Goal: Communication & Community: Connect with others

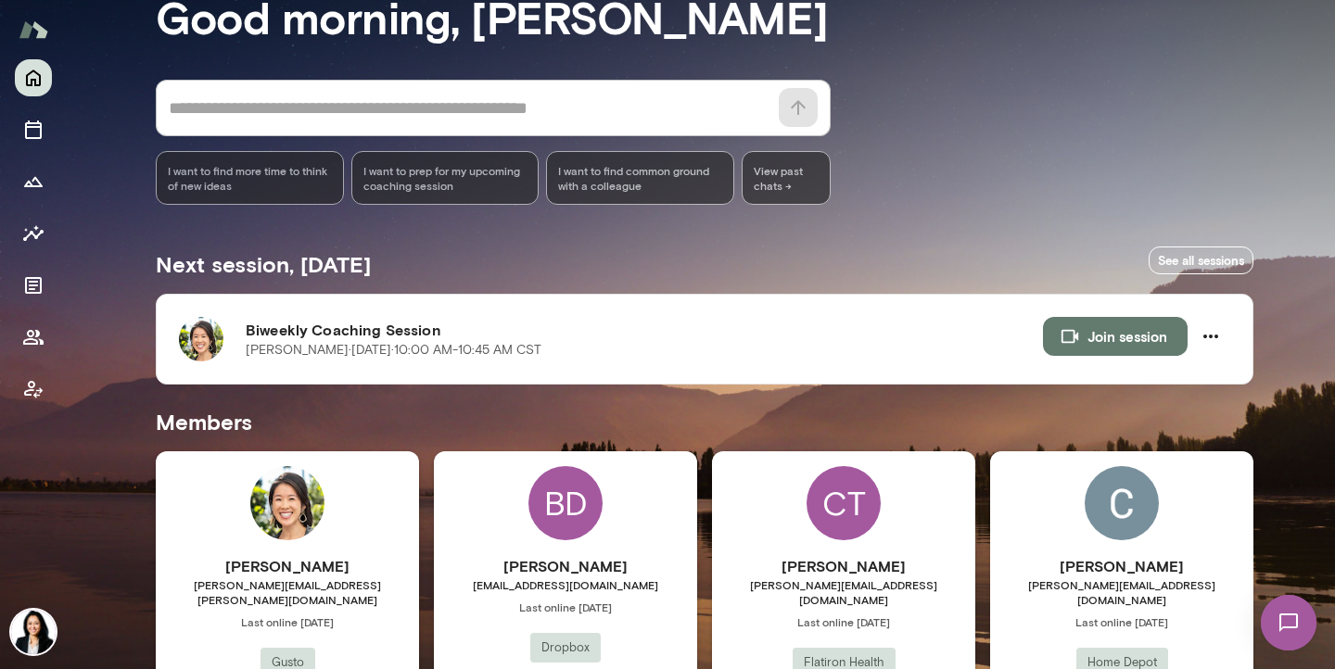
scroll to position [230, 0]
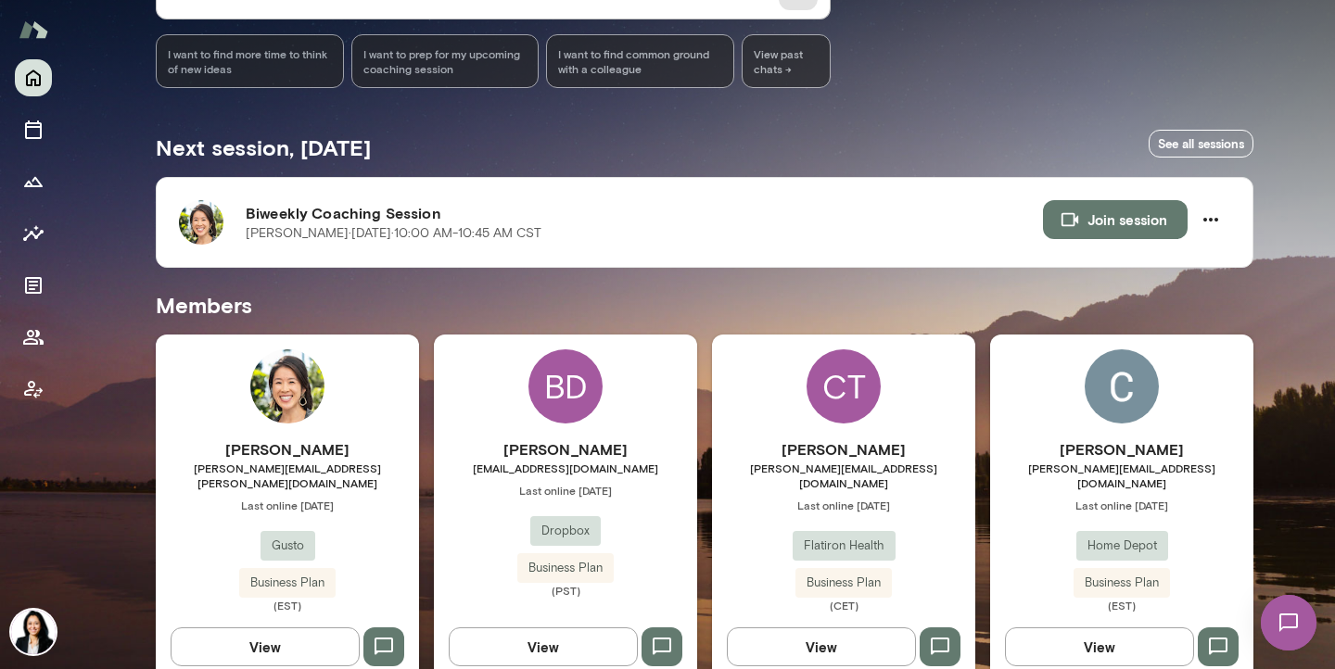
click at [281, 468] on span "amanda.lin@gusto.com" at bounding box center [287, 476] width 263 height 30
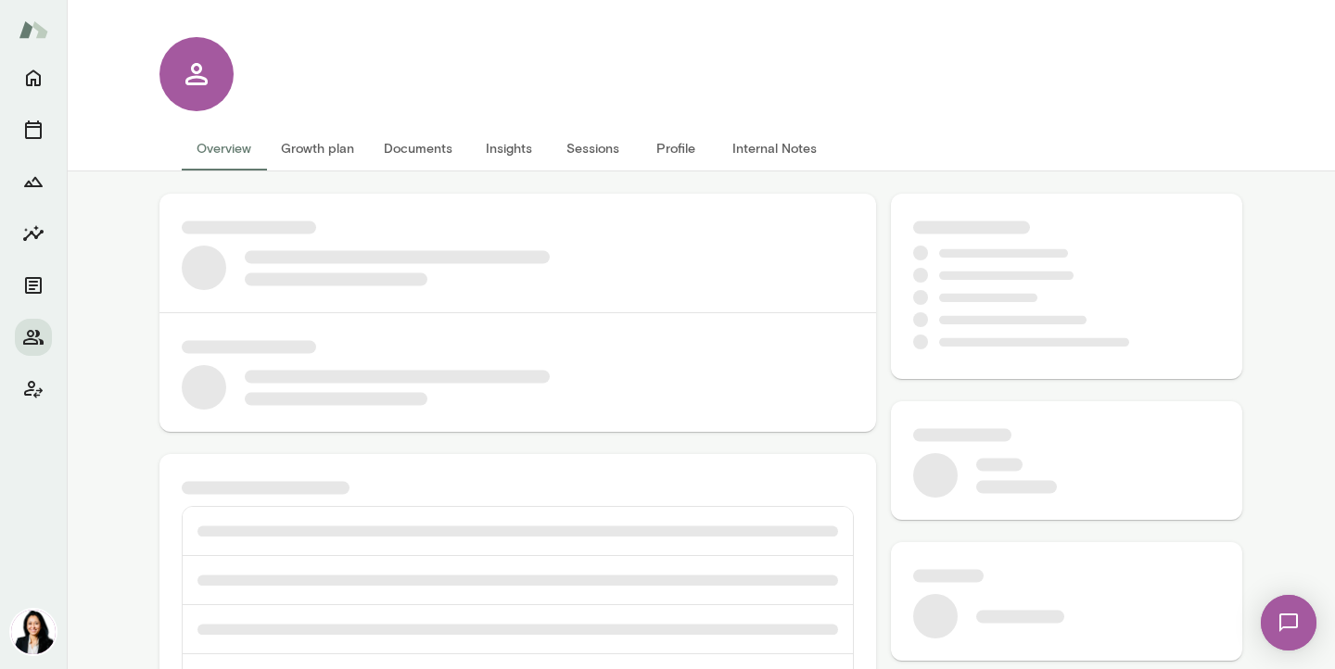
click at [768, 149] on button "Internal Notes" at bounding box center [774, 148] width 114 height 44
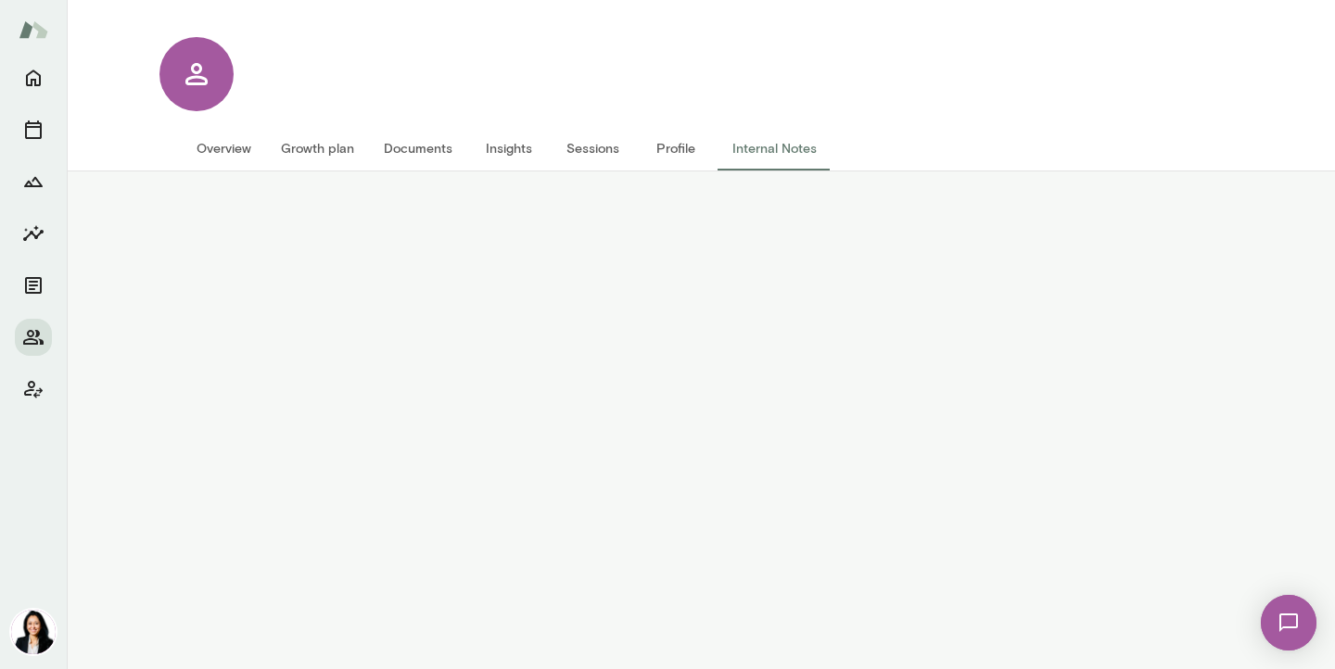
click at [222, 149] on button "Overview" at bounding box center [224, 148] width 84 height 44
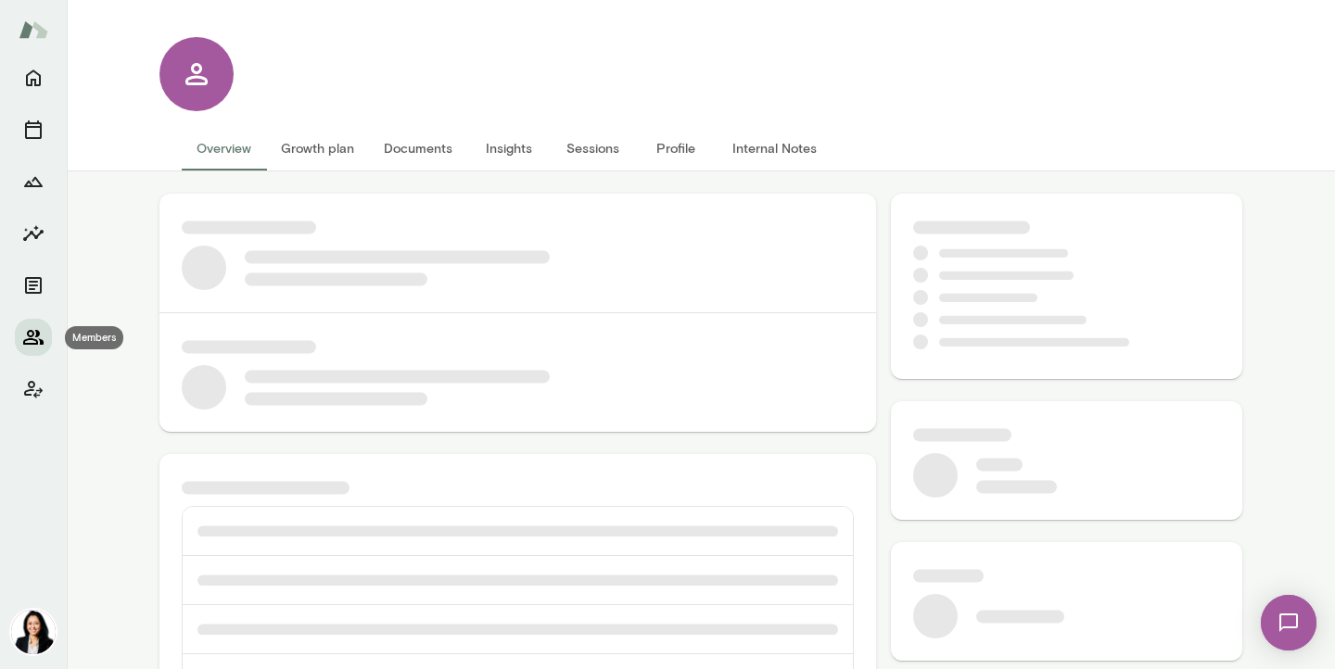
click at [39, 343] on icon "Members" at bounding box center [33, 337] width 22 height 22
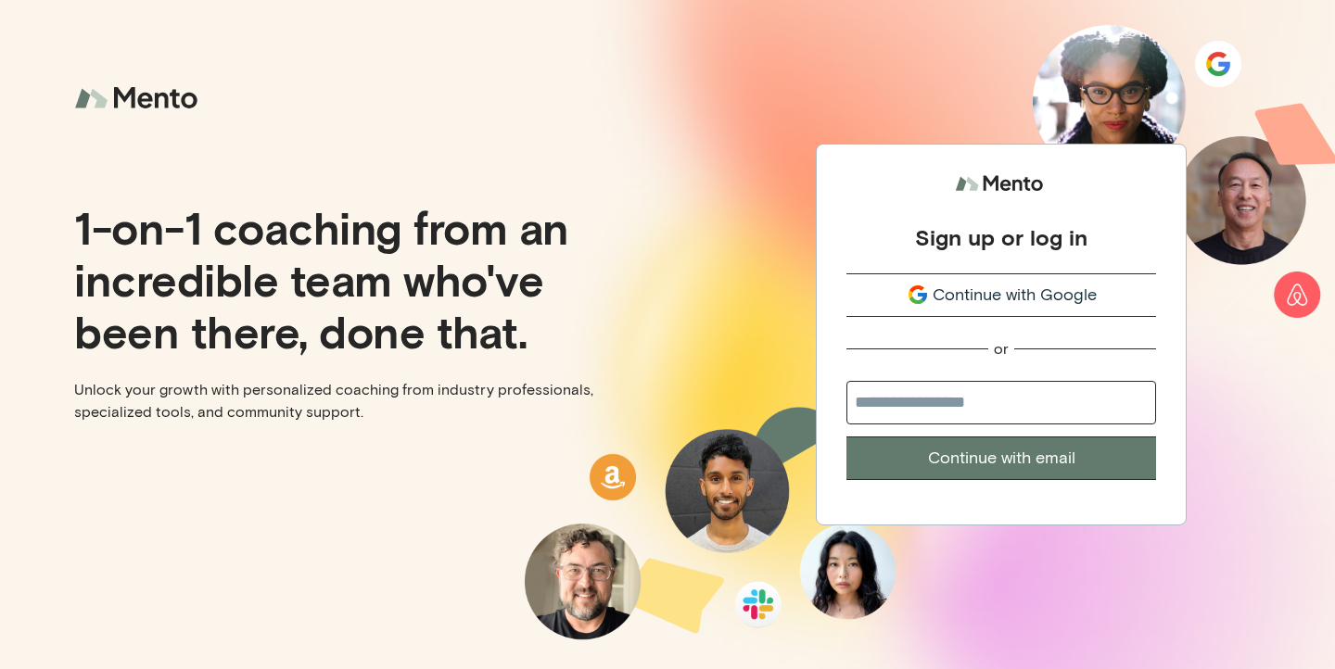
click at [1030, 294] on span "Continue with Google" at bounding box center [1014, 295] width 164 height 25
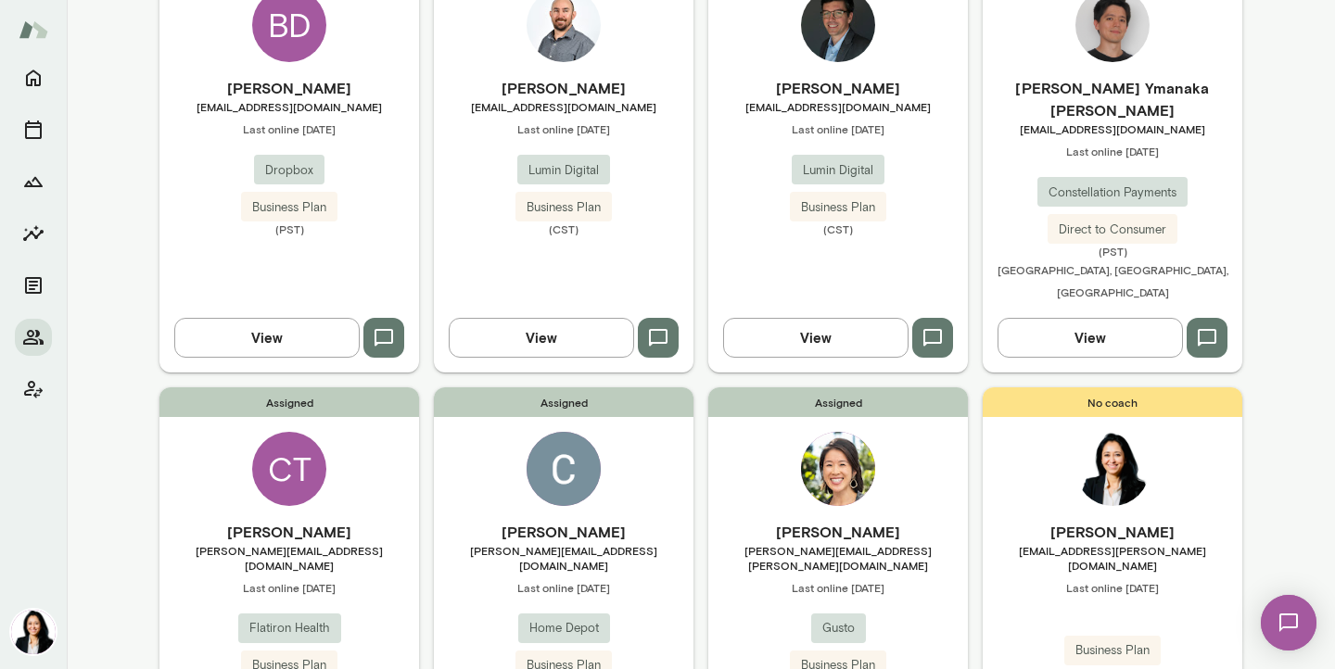
scroll to position [294, 0]
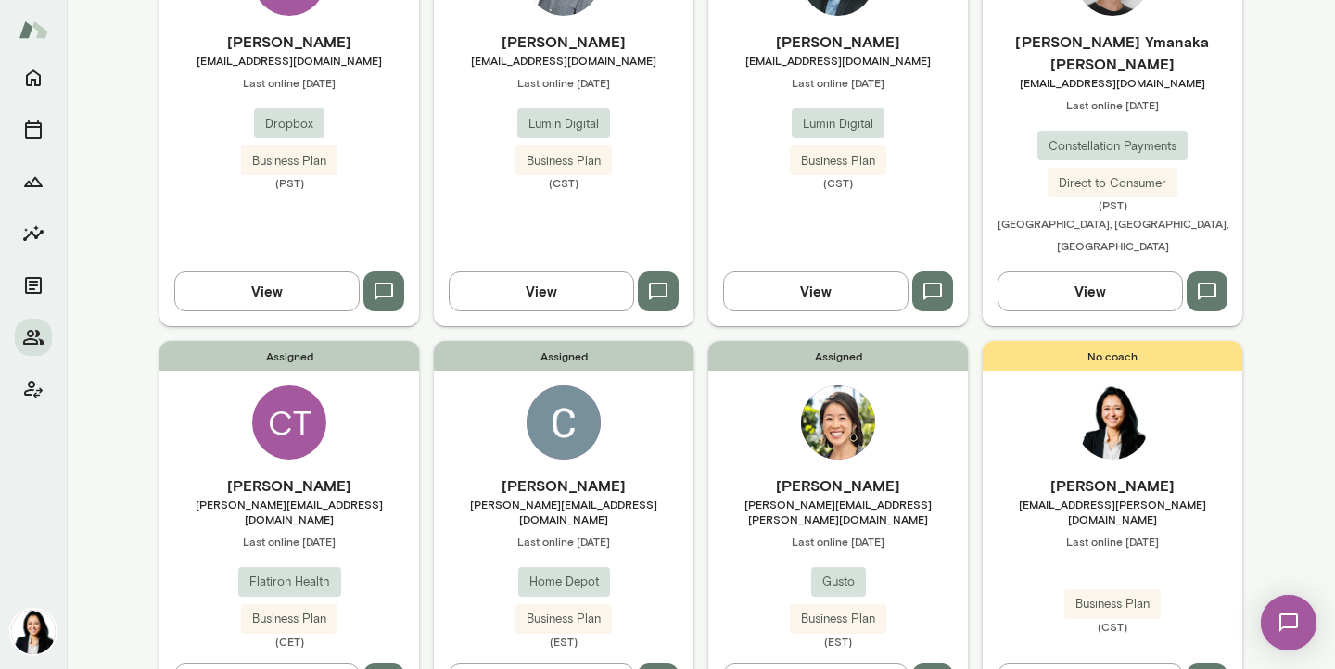
click at [858, 401] on img at bounding box center [838, 423] width 74 height 74
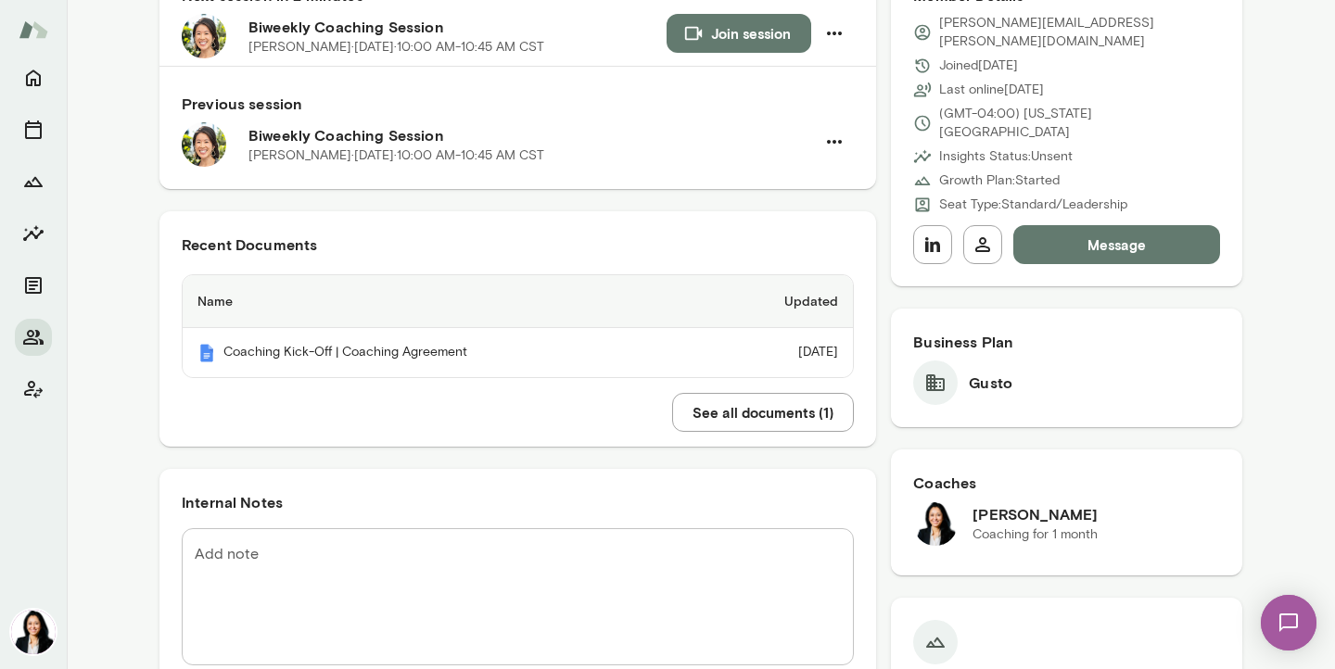
scroll to position [216, 0]
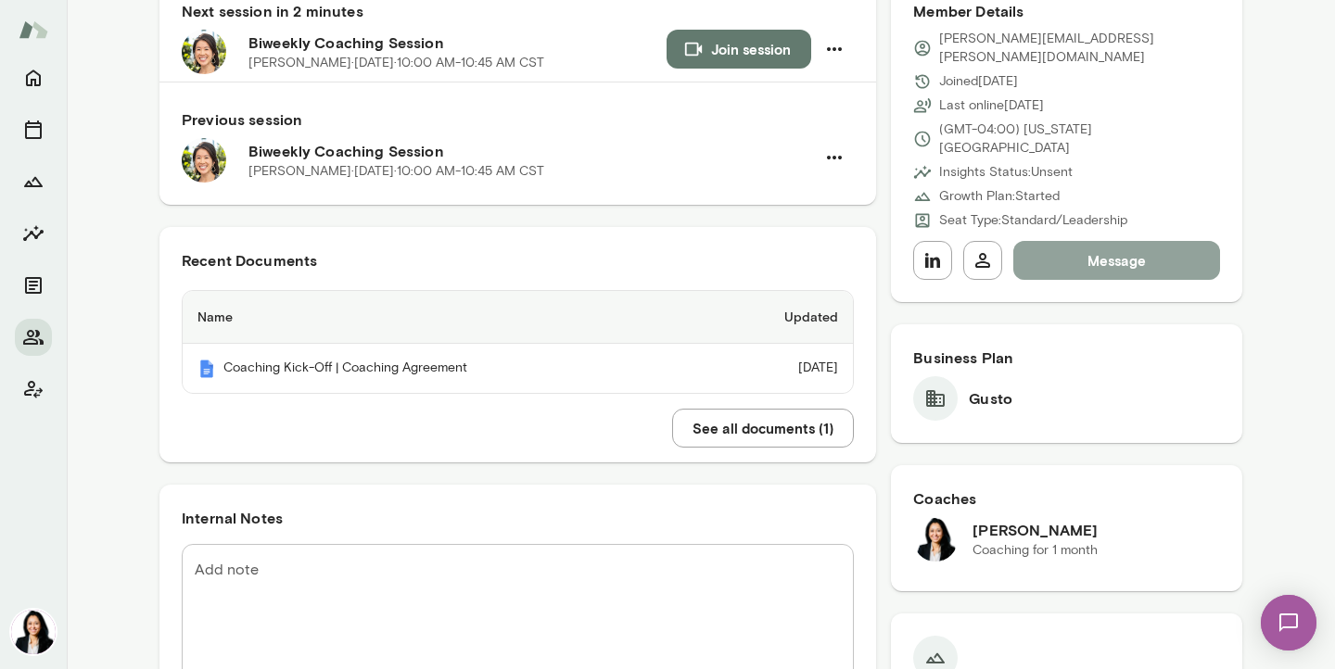
click at [1079, 241] on button "Message" at bounding box center [1116, 260] width 207 height 39
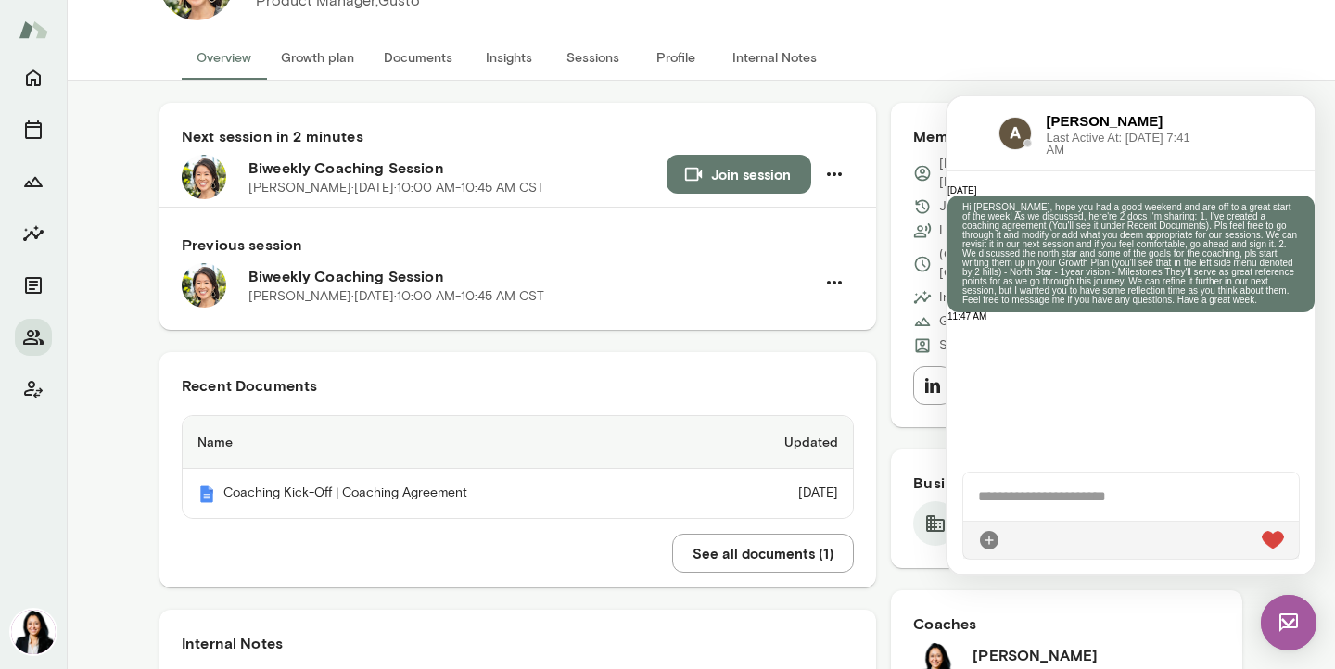
scroll to position [90, 0]
